Goal: Find specific page/section: Find specific page/section

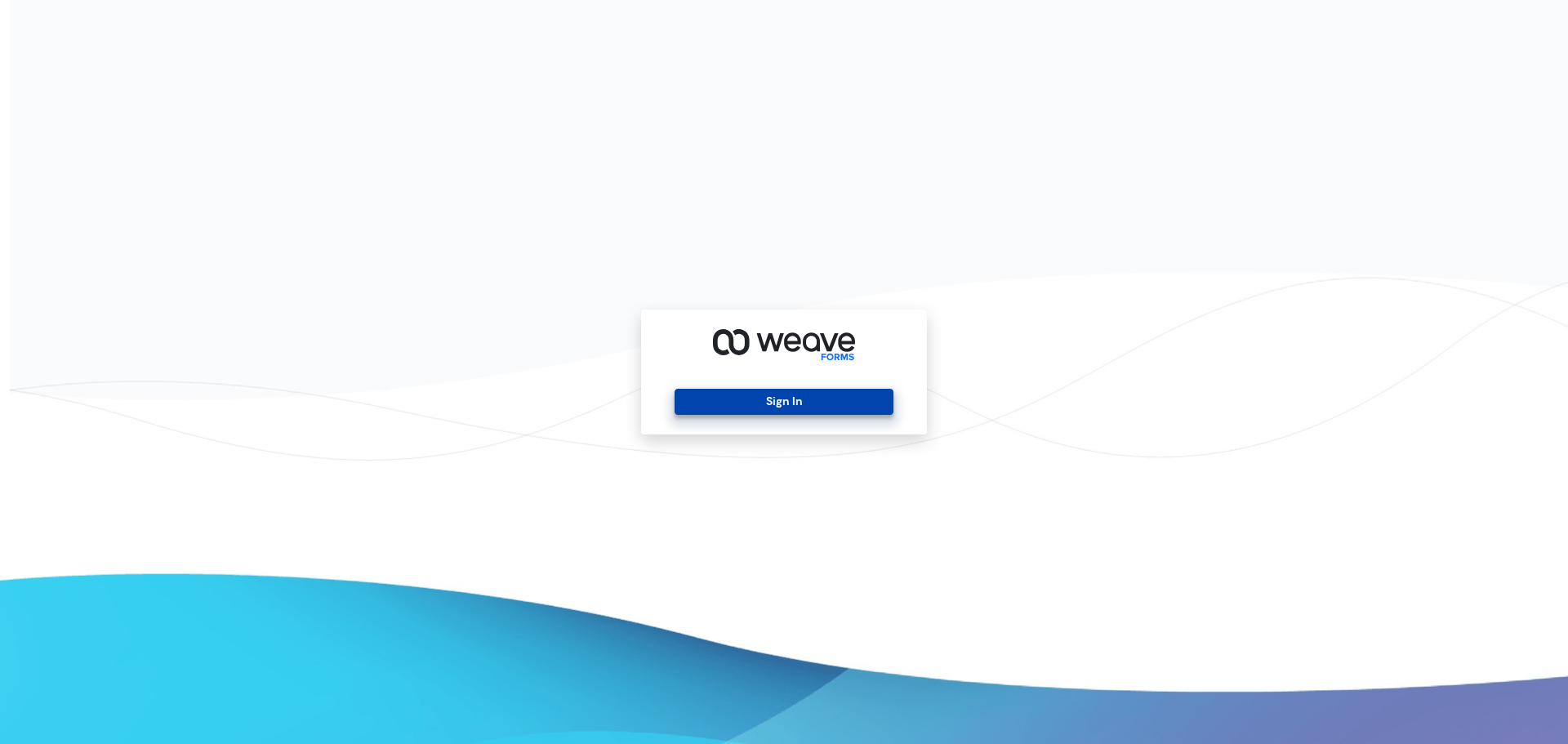
click at [706, 408] on button "Sign In" at bounding box center [784, 402] width 218 height 26
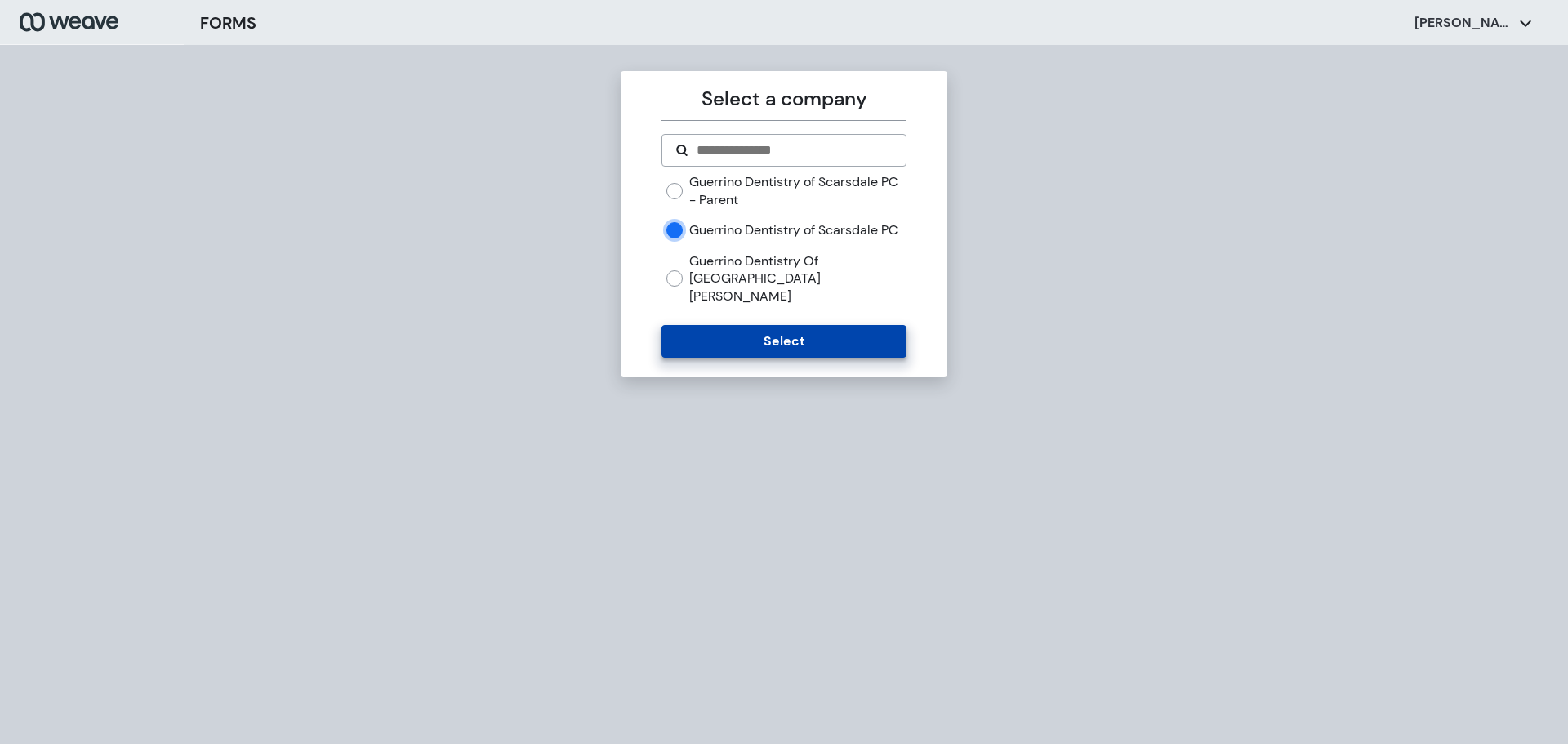
click at [710, 348] on button "Select" at bounding box center [783, 341] width 244 height 33
